Goal: Information Seeking & Learning: Learn about a topic

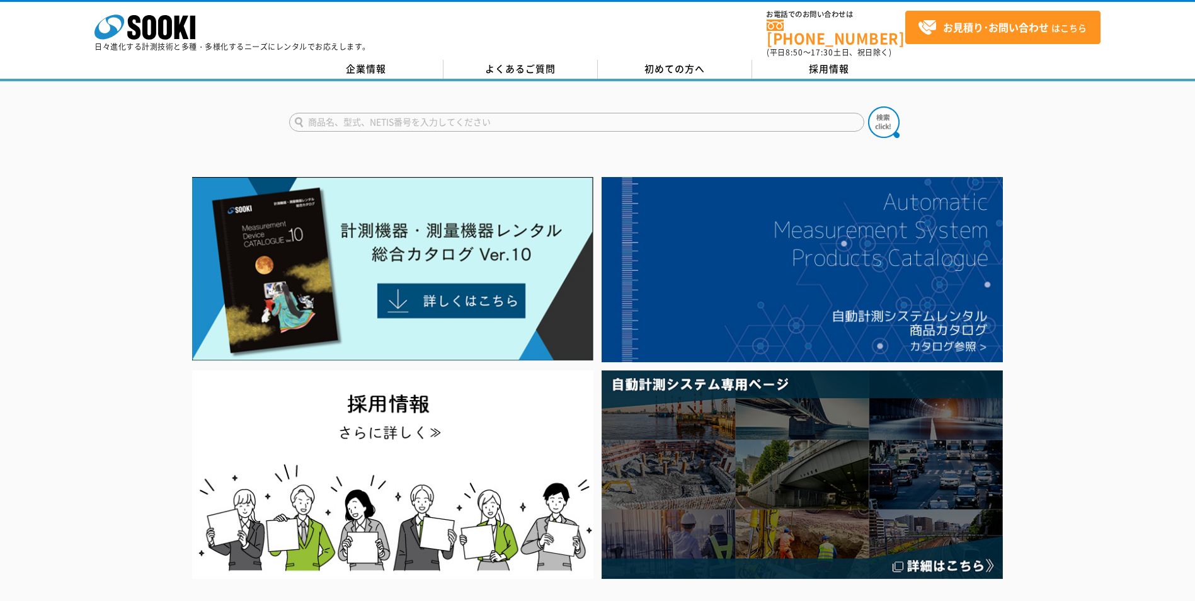
click at [458, 113] on input "text" at bounding box center [576, 122] width 575 height 19
paste input "負圧監視装置"
drag, startPoint x: 441, startPoint y: 114, endPoint x: 91, endPoint y: 123, distance: 350.9
click at [87, 120] on div "負圧監視装置" at bounding box center [597, 111] width 1195 height 60
type input "あ"
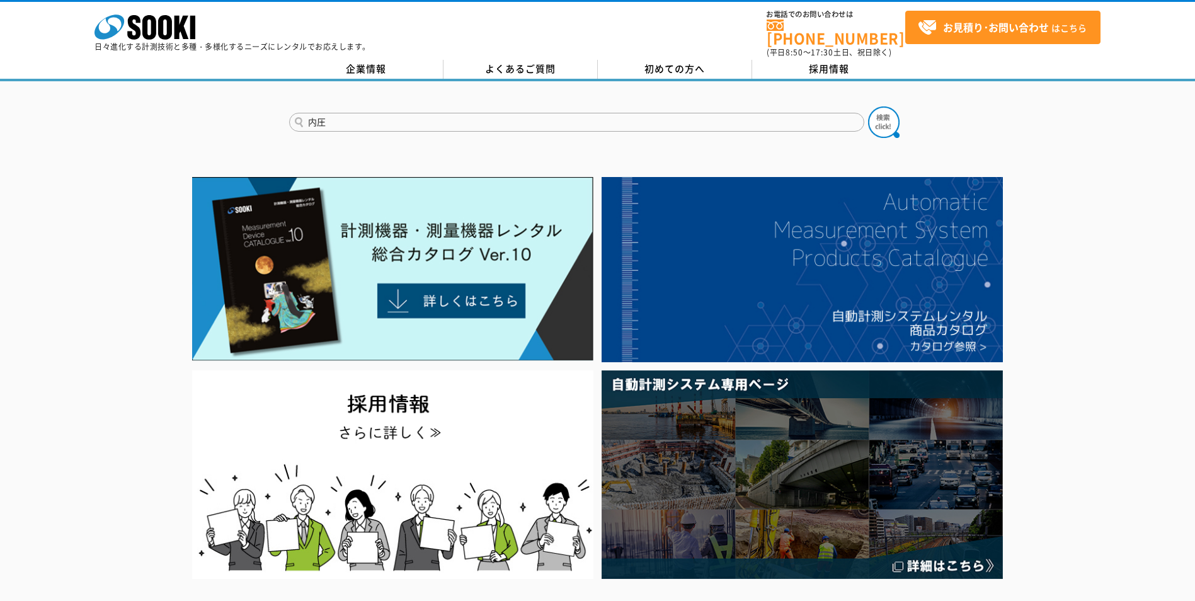
type input "内圧"
click at [868, 106] on button at bounding box center [883, 121] width 31 height 31
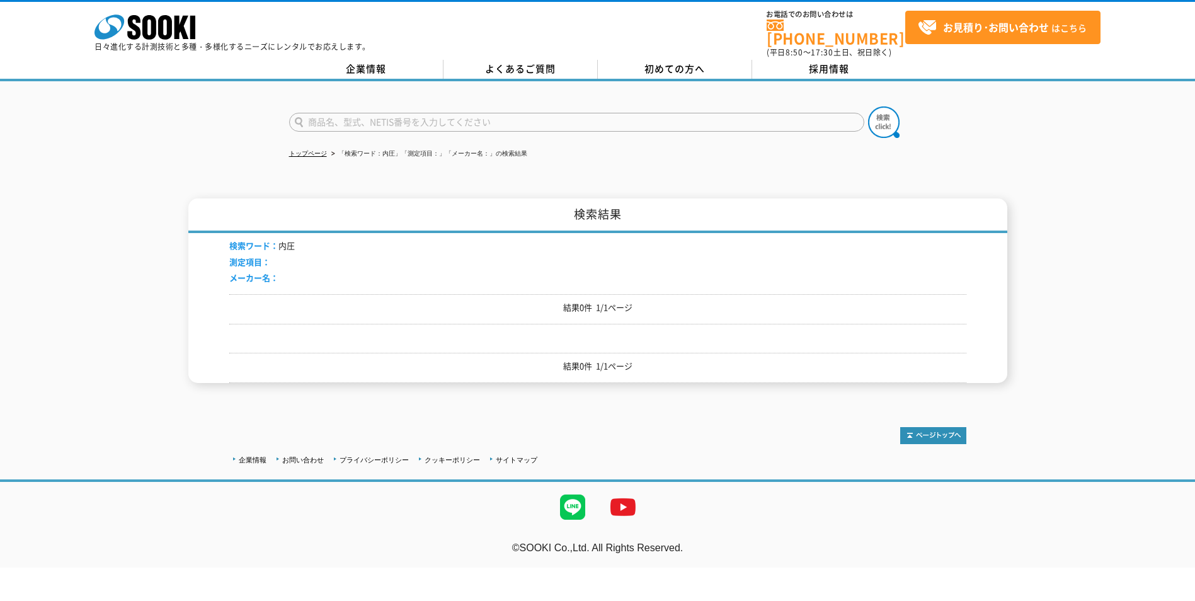
click at [398, 118] on input "text" at bounding box center [576, 122] width 575 height 19
type input "気圧"
click at [868, 106] on button at bounding box center [883, 121] width 31 height 31
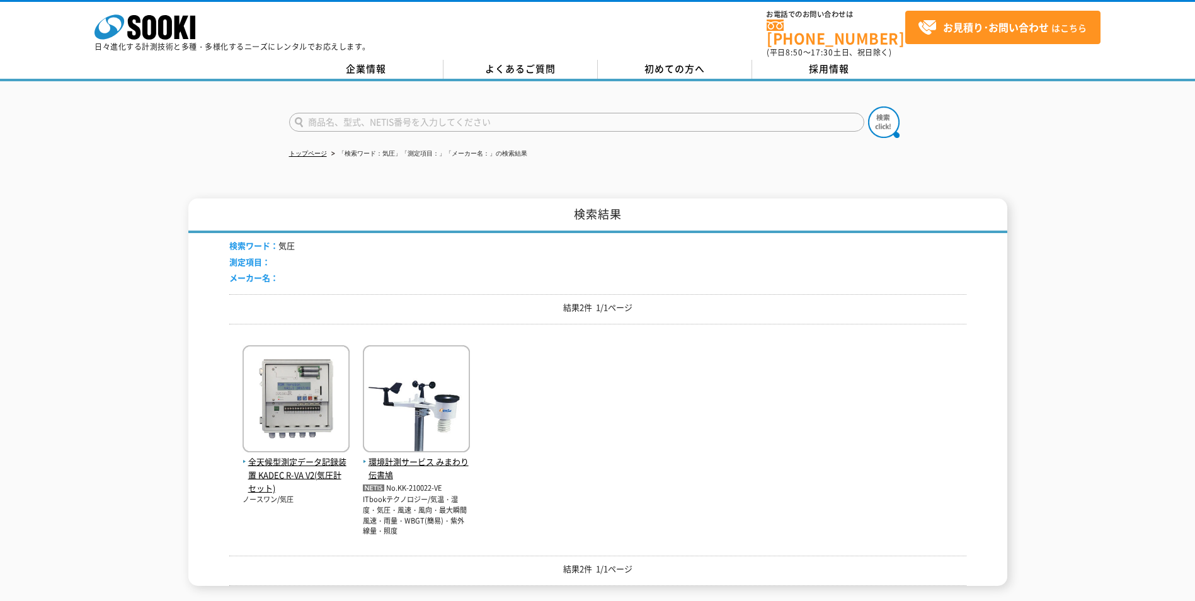
click at [336, 120] on input "text" at bounding box center [576, 122] width 575 height 19
type input "室内内圧測定"
click at [868, 106] on button at bounding box center [883, 121] width 31 height 31
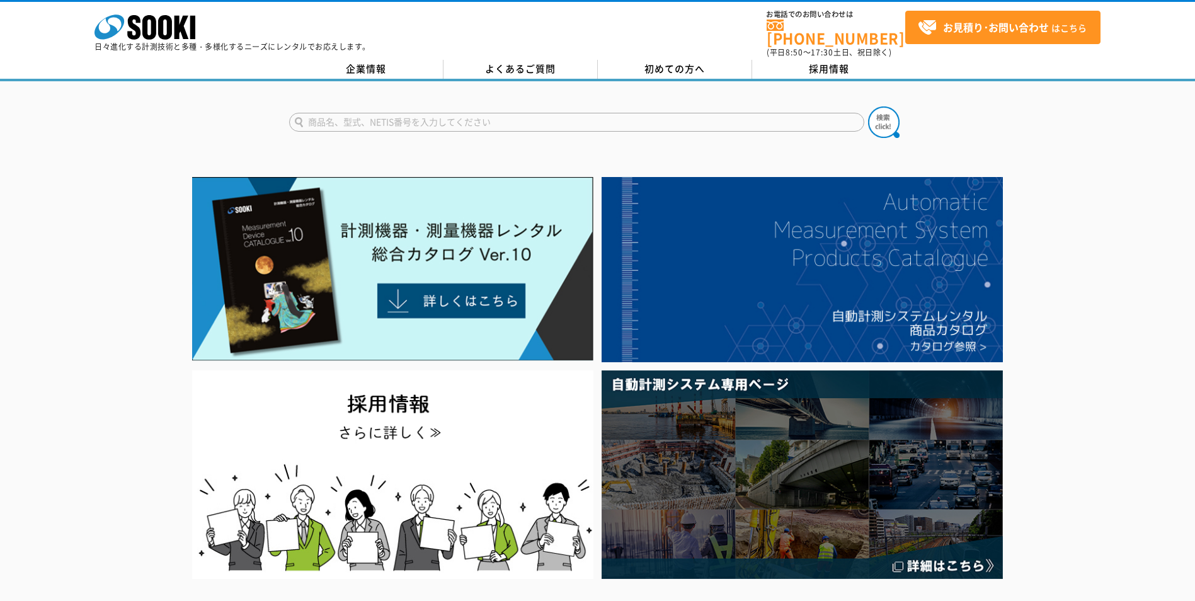
click at [450, 113] on input "text" at bounding box center [576, 122] width 575 height 19
paste input "差圧計（マノメーター）"
drag, startPoint x: 417, startPoint y: 116, endPoint x: 443, endPoint y: 116, distance: 25.8
click at [443, 116] on input "差圧計（マノメーター）" at bounding box center [576, 122] width 575 height 19
type input "差圧計"
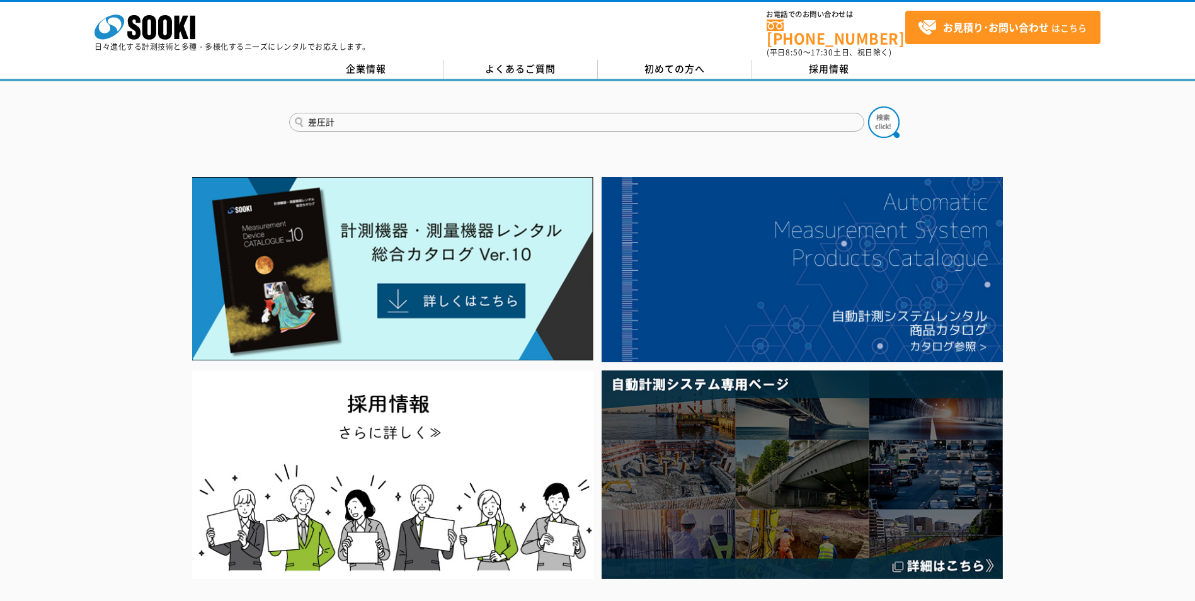
click at [868, 106] on button at bounding box center [883, 121] width 31 height 31
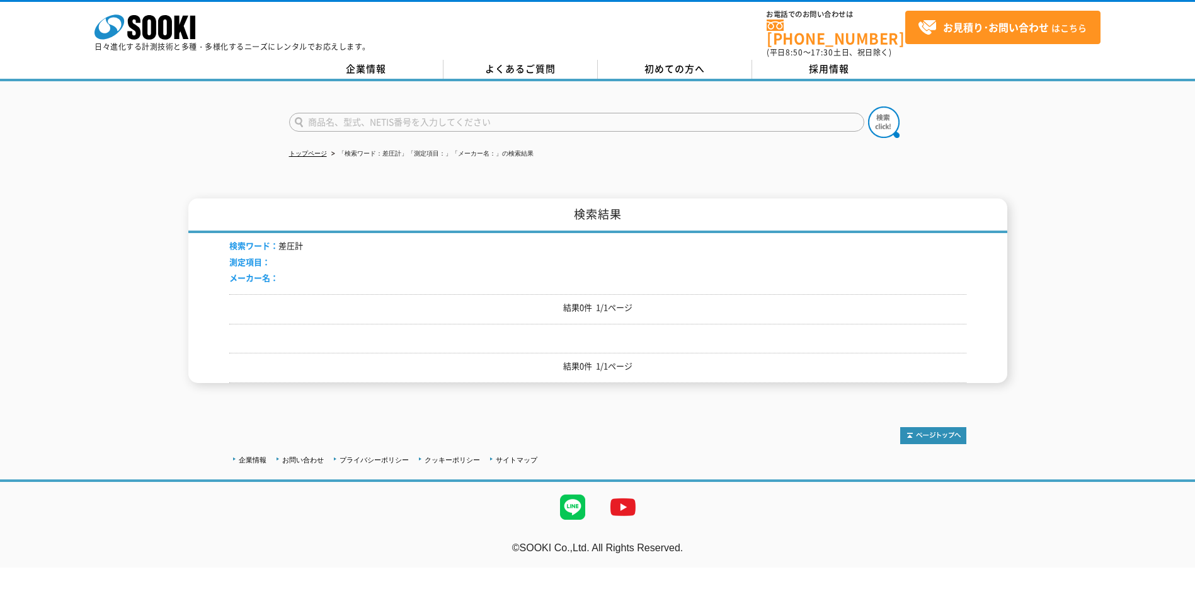
click at [351, 120] on input "text" at bounding box center [576, 122] width 575 height 19
type input "商品名、型式、NETIS番号を入力してください"
